Goal: Information Seeking & Learning: Check status

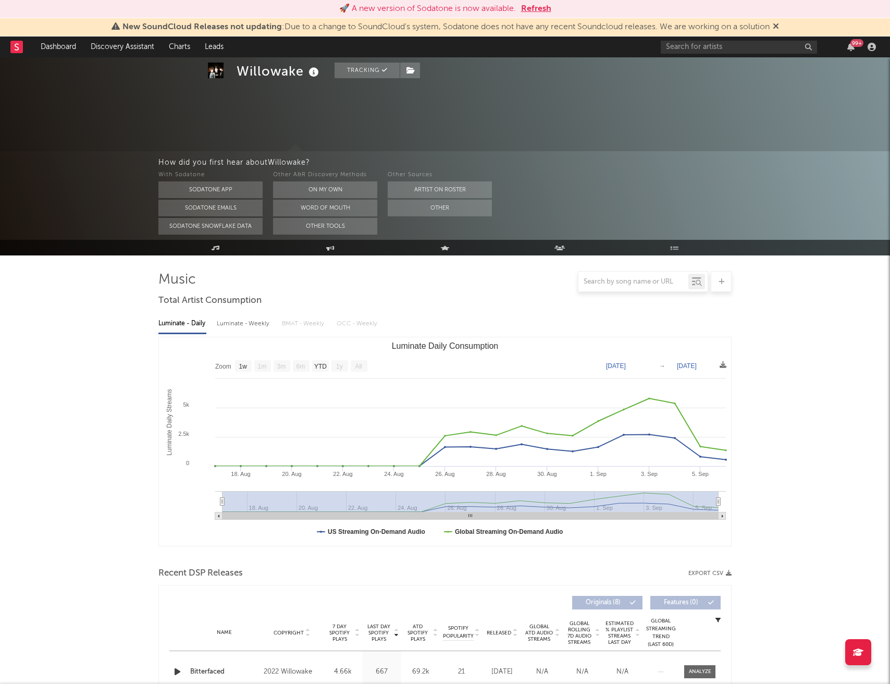
select select "1w"
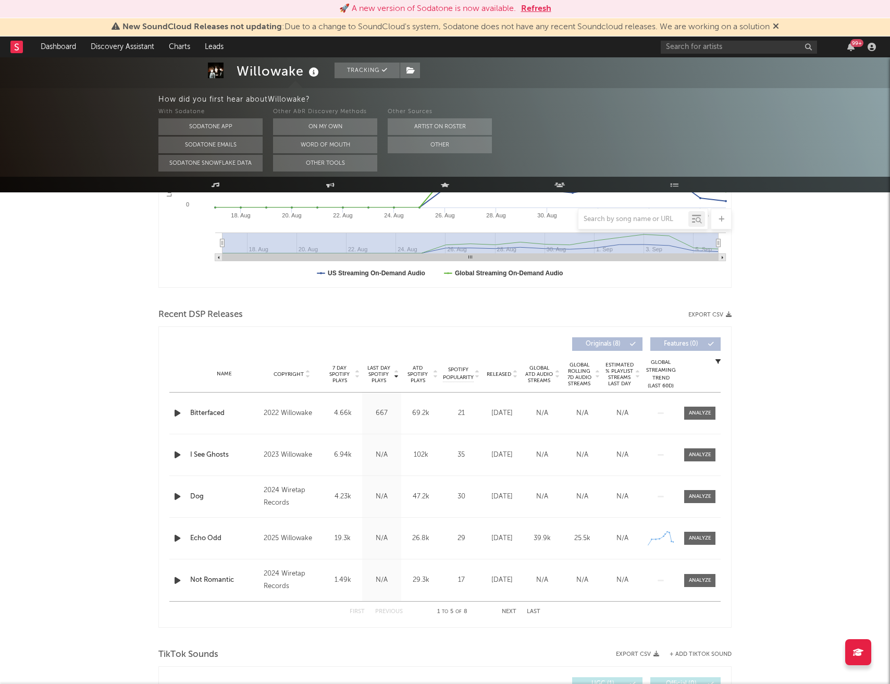
click at [537, 3] on button "Refresh" at bounding box center [536, 9] width 30 height 13
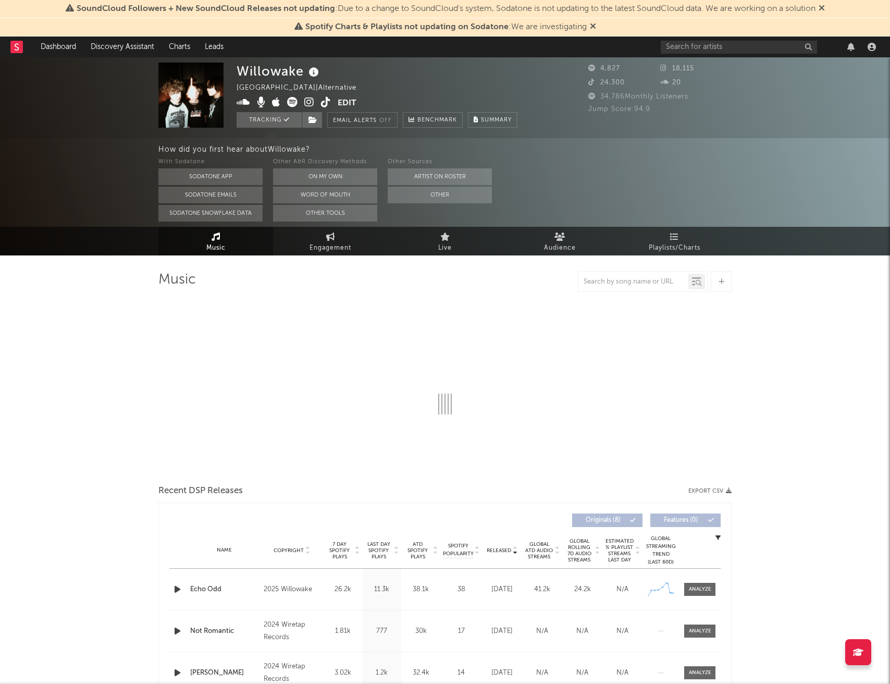
select select "1w"
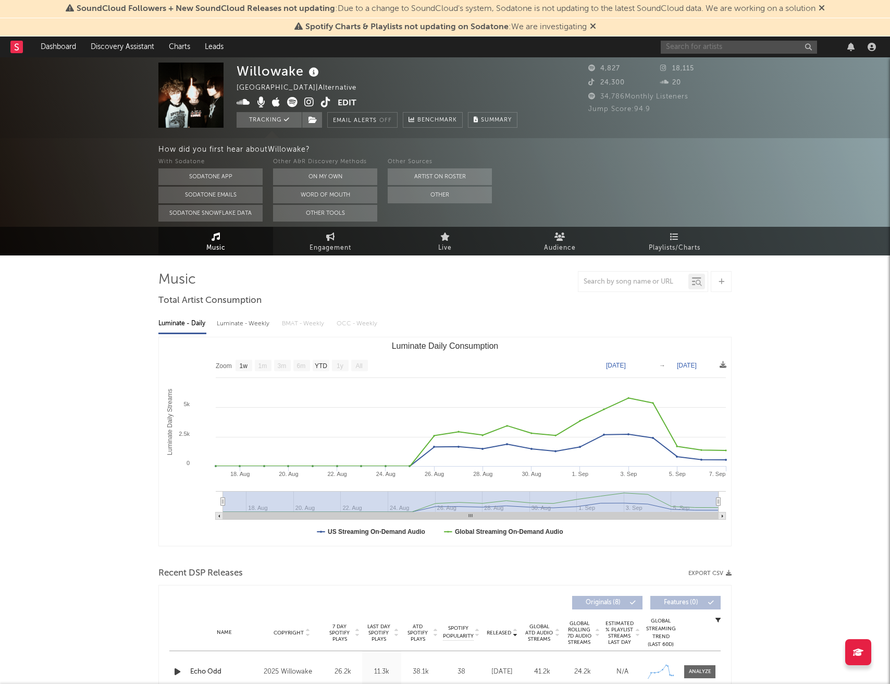
click at [738, 46] on input "text" at bounding box center [739, 47] width 156 height 13
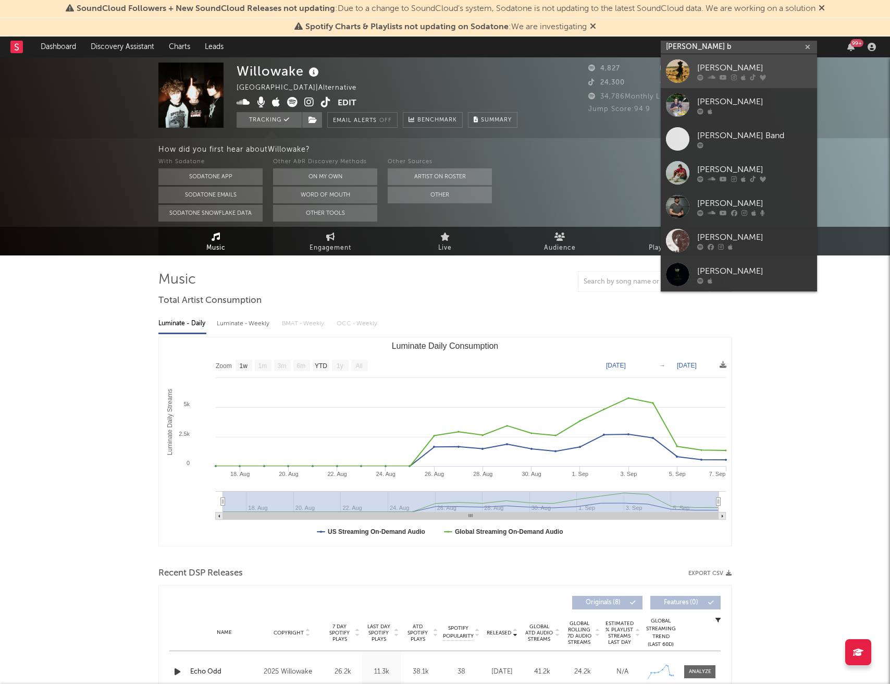
type input "langdon b"
click at [748, 68] on div "Langdon Bradley" at bounding box center [754, 68] width 115 height 13
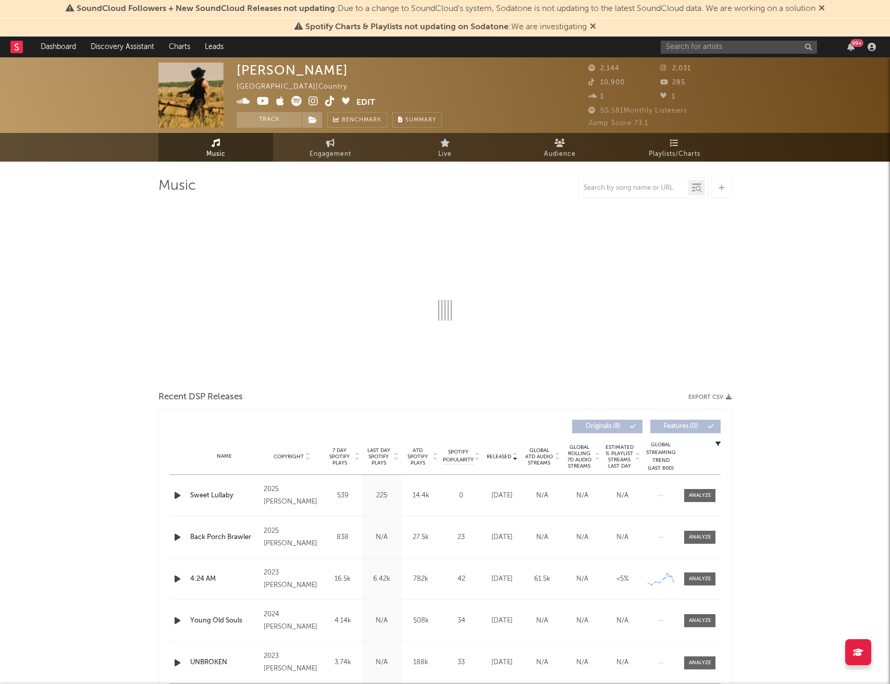
select select "6m"
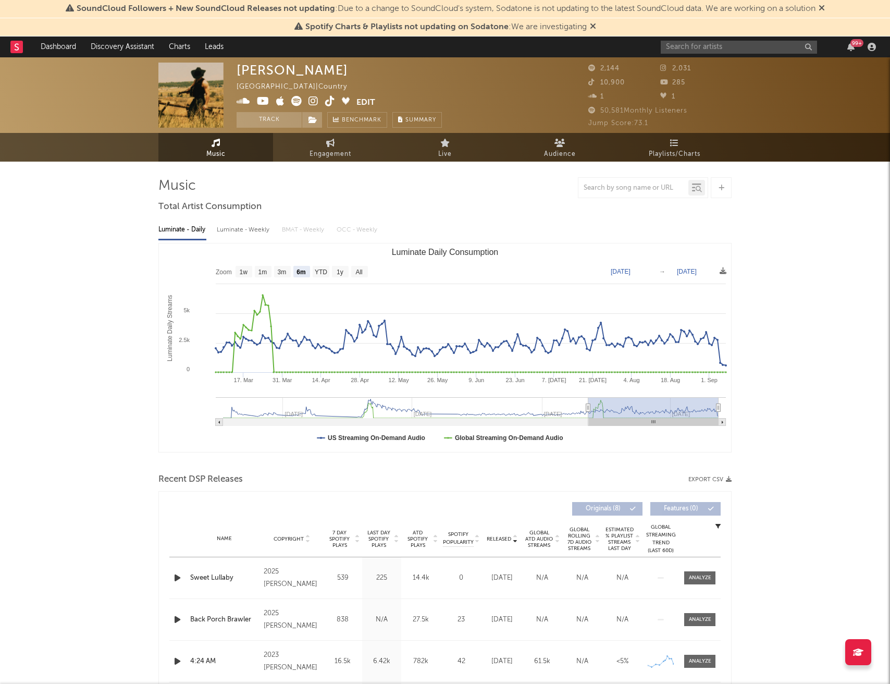
click at [258, 233] on div "Luminate - Weekly" at bounding box center [244, 230] width 55 height 18
select select "6m"
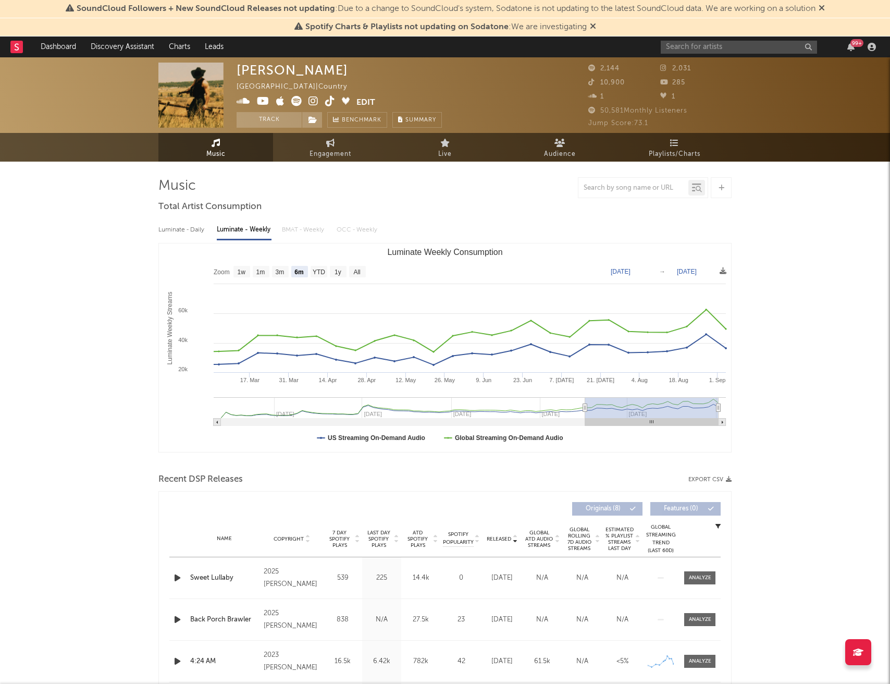
click at [199, 229] on div "Luminate - Daily" at bounding box center [182, 230] width 48 height 18
select select "6m"
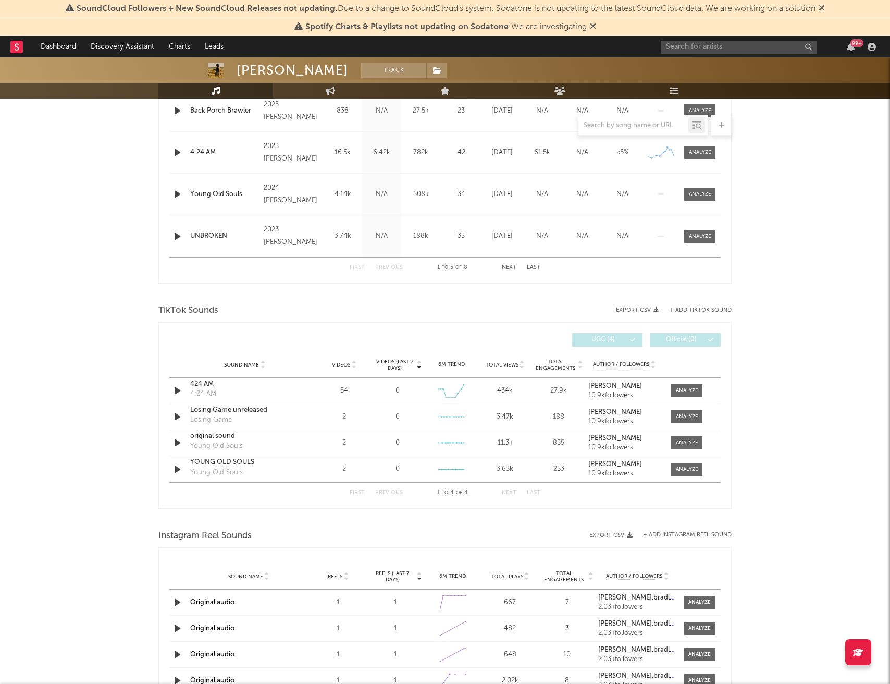
scroll to position [510, 0]
